Goal: Navigation & Orientation: Find specific page/section

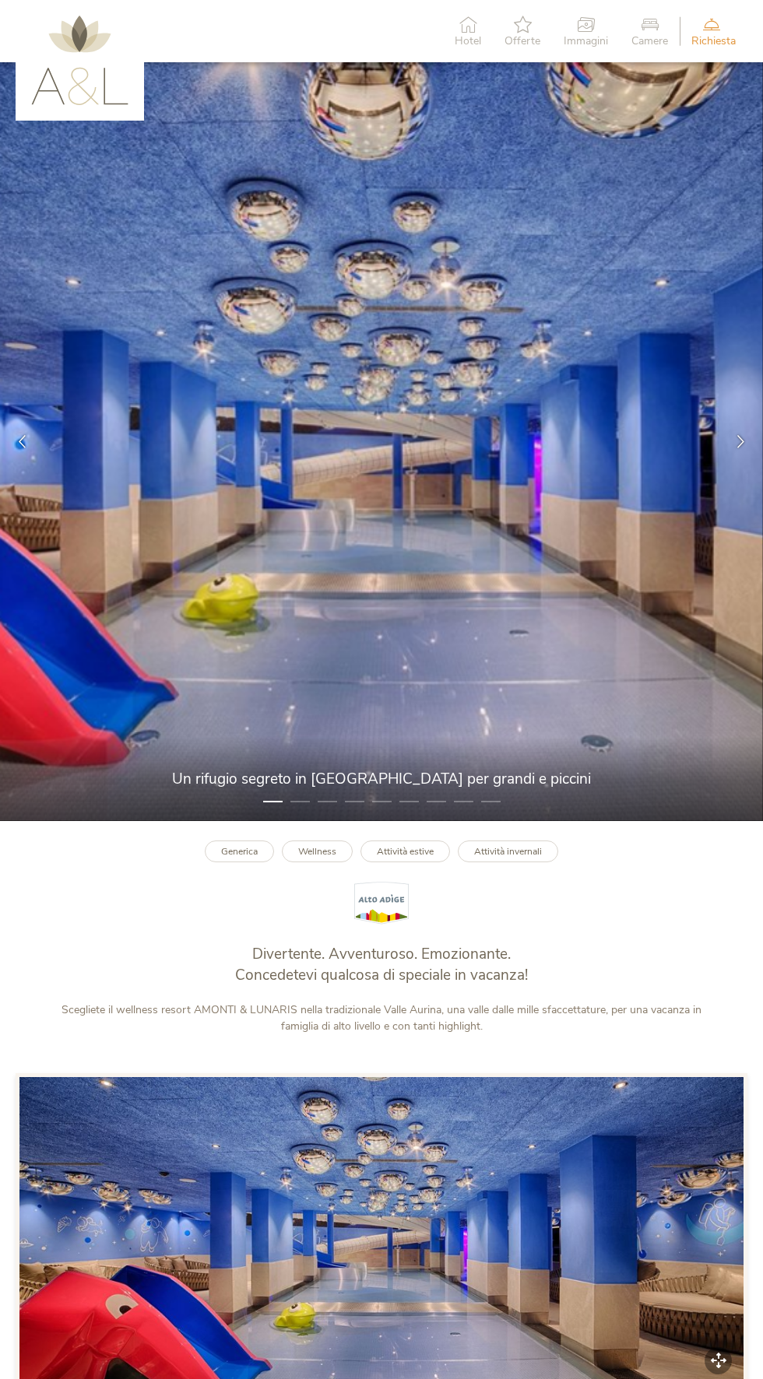
click at [54, 64] on img at bounding box center [79, 61] width 97 height 90
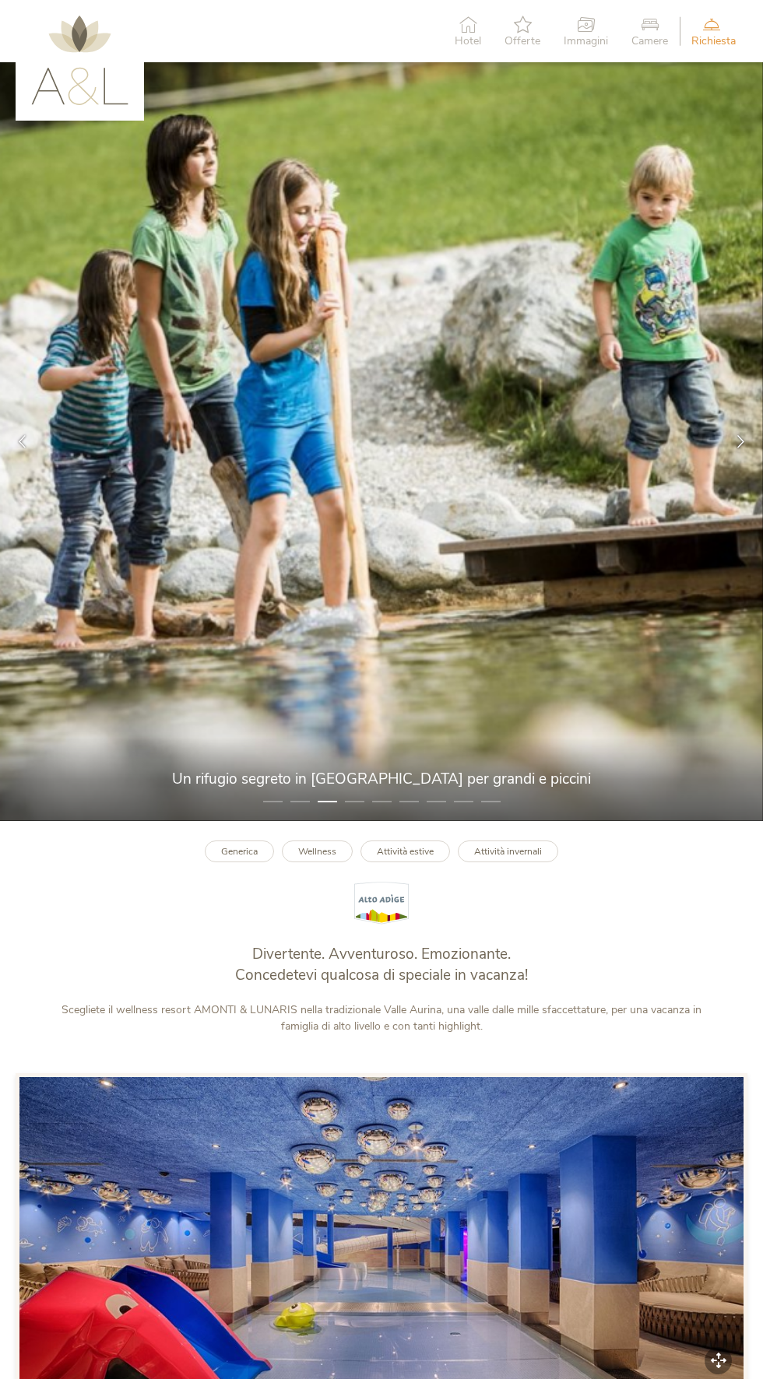
click at [251, 863] on link "Generica" at bounding box center [239, 852] width 69 height 23
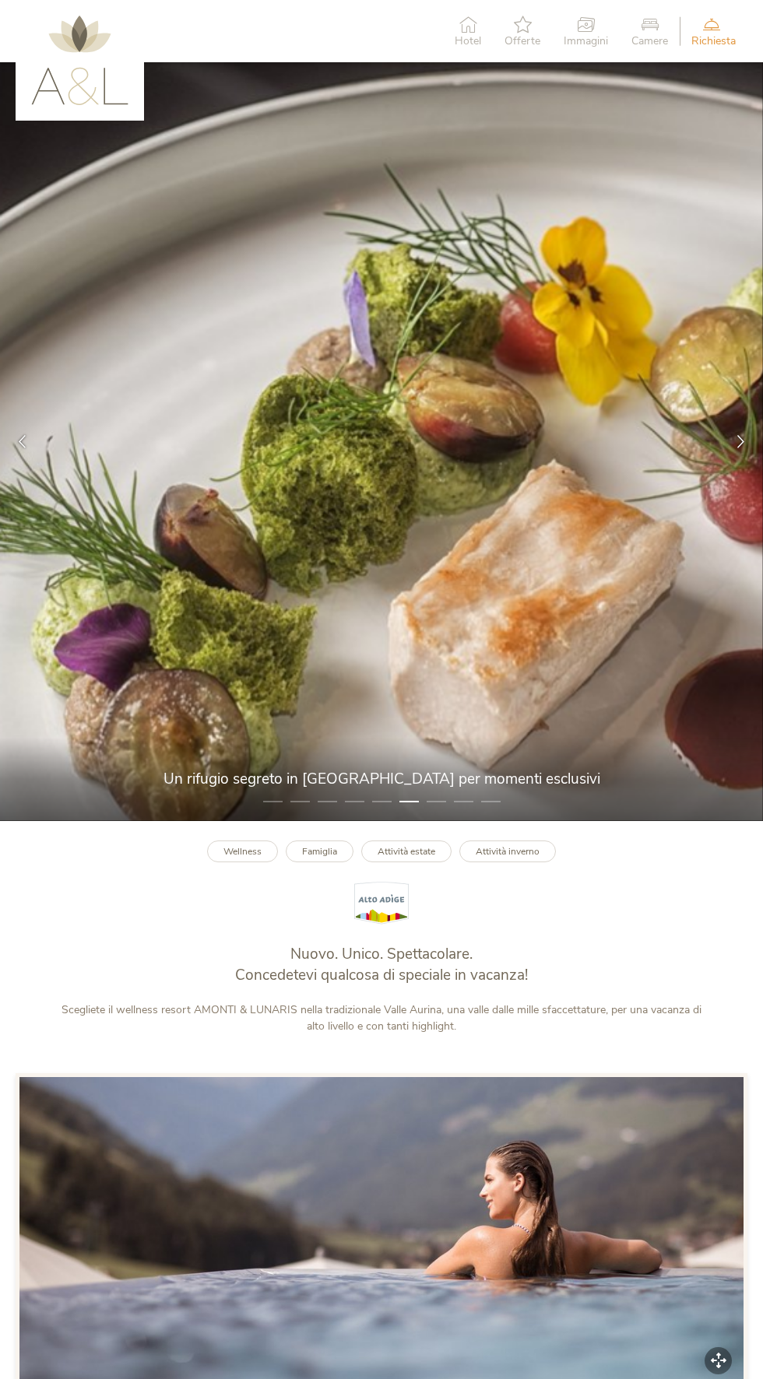
click at [69, 82] on img at bounding box center [79, 61] width 97 height 90
